Goal: Task Accomplishment & Management: Use online tool/utility

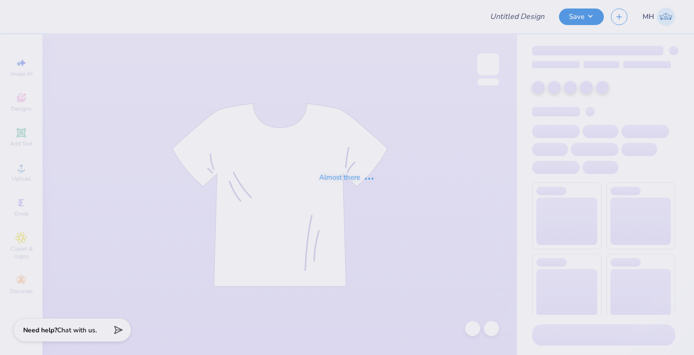
type input "[PERSON_NAME] : [US_STATE][GEOGRAPHIC_DATA][US_STATE]"
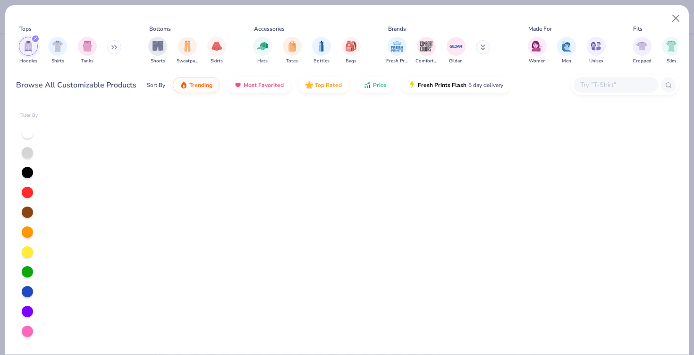
scroll to position [1102, 0]
